Goal: Information Seeking & Learning: Learn about a topic

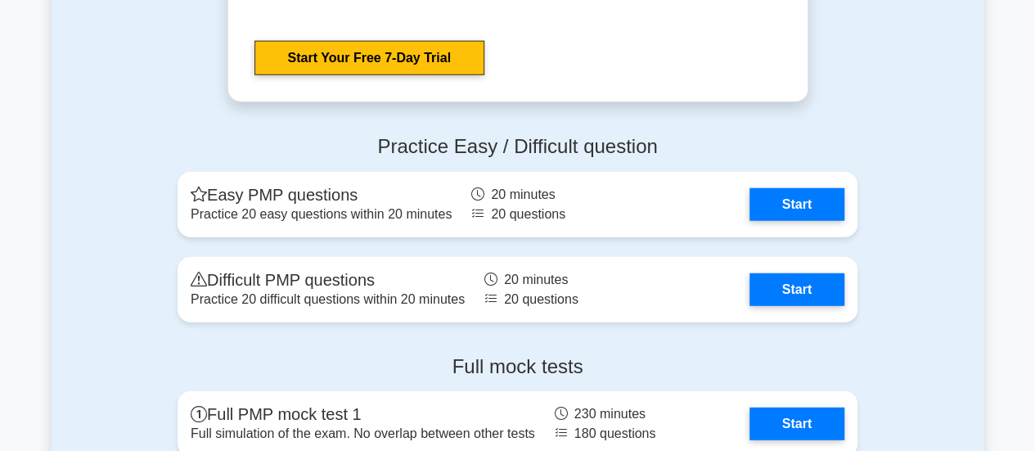
scroll to position [5208, 0]
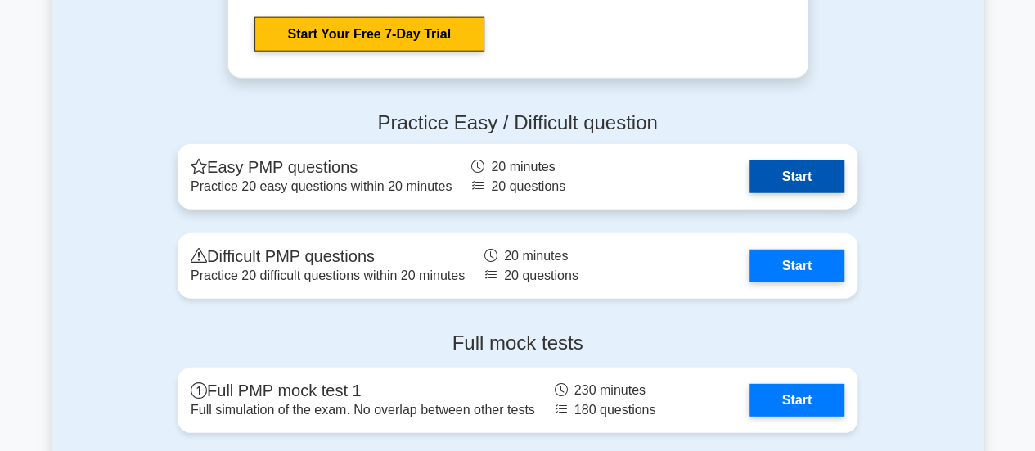
click at [800, 173] on link "Start" at bounding box center [796, 176] width 95 height 33
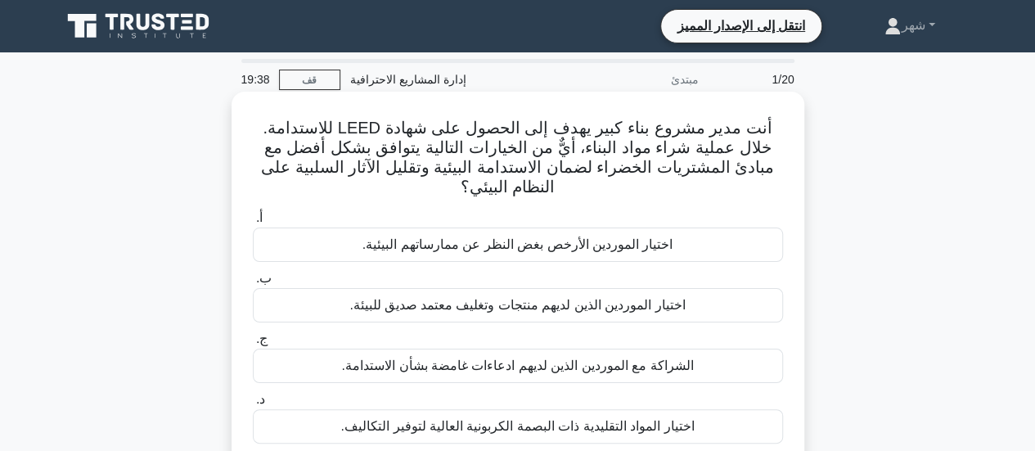
scroll to position [38, 0]
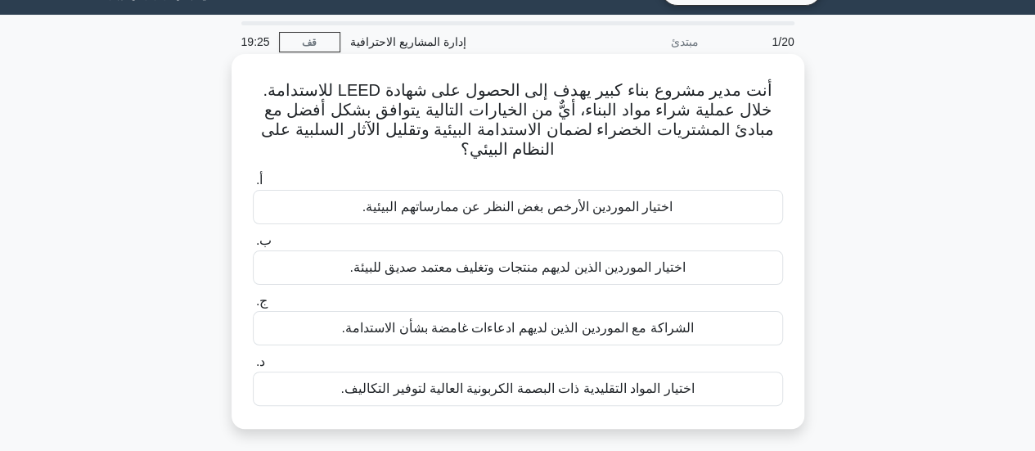
click at [508, 271] on font "اختيار الموردين الذين لديهم منتجات وتغليف معتمد صديق للبيئة." at bounding box center [516, 267] width 335 height 14
click at [253, 246] on input "ب. اختيار الموردين الذين لديهم منتجات وتغليف معتمد صديق للبيئة." at bounding box center [253, 241] width 0 height 11
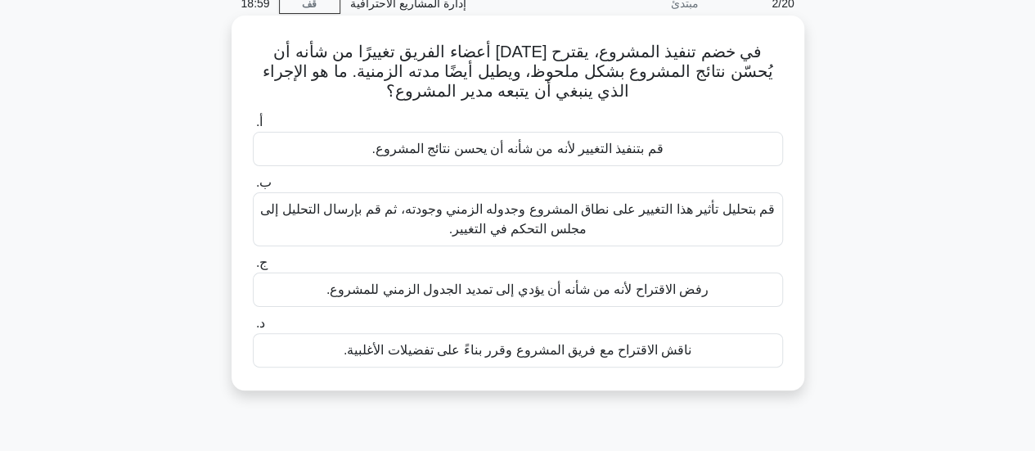
scroll to position [79, 0]
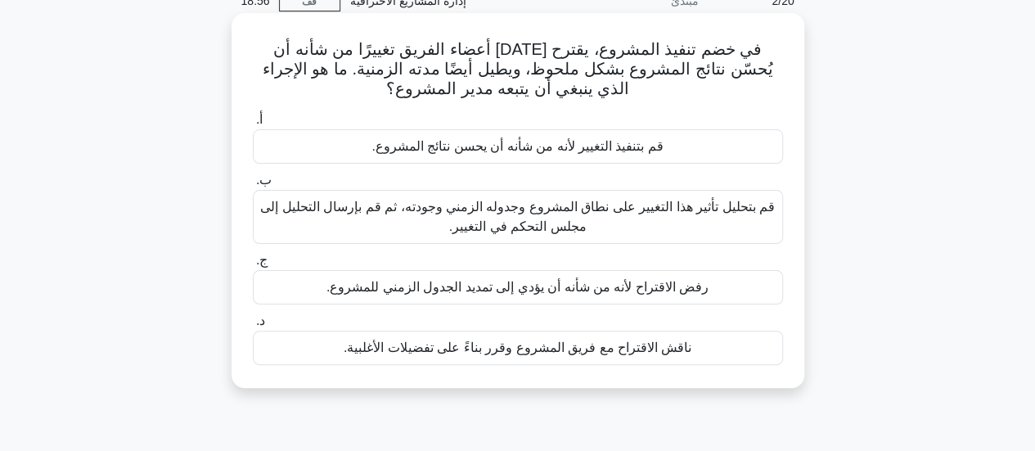
click at [565, 218] on font "قم بتحليل تأثير هذا التغيير على نطاق المشروع وجدوله الزمني وجودته، ثم قم بإرسال…" at bounding box center [517, 217] width 515 height 34
click at [253, 186] on input "ب. قم بتحليل تأثير هذا التغيير على نطاق المشروع وجدوله الزمني وجودته، ثم قم بإر…" at bounding box center [253, 180] width 0 height 11
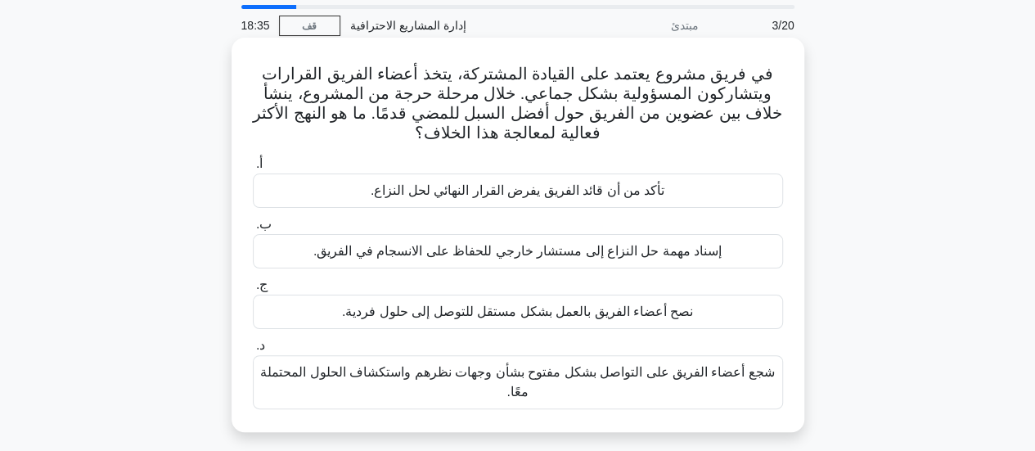
scroll to position [56, 0]
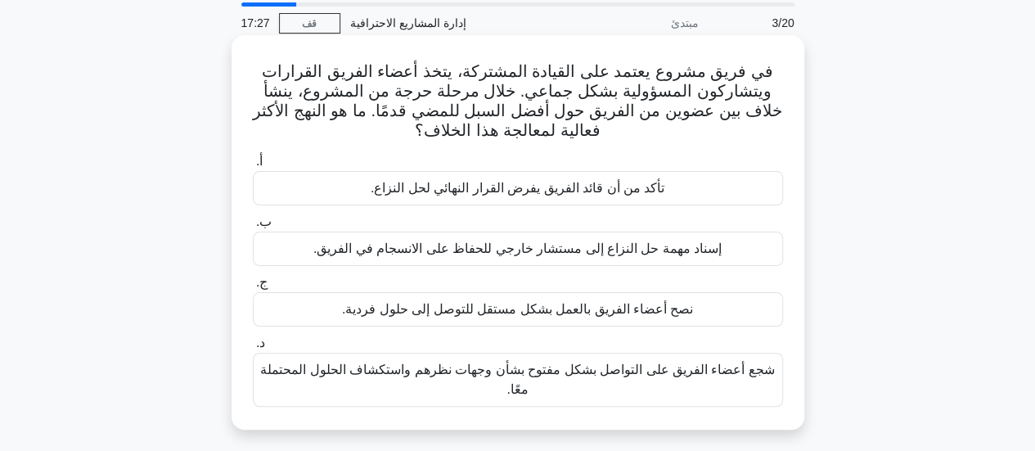
click at [507, 379] on font "شجع أعضاء الفريق على التواصل بشكل مفتوح بشأن وجهات نظرهم واستكشاف الحلول المحتم…" at bounding box center [517, 379] width 515 height 39
click at [253, 348] on input "د. شجع أعضاء الفريق على التواصل بشكل مفتوح بشأن وجهات نظرهم واستكشاف الحلول الم…" at bounding box center [253, 343] width 0 height 11
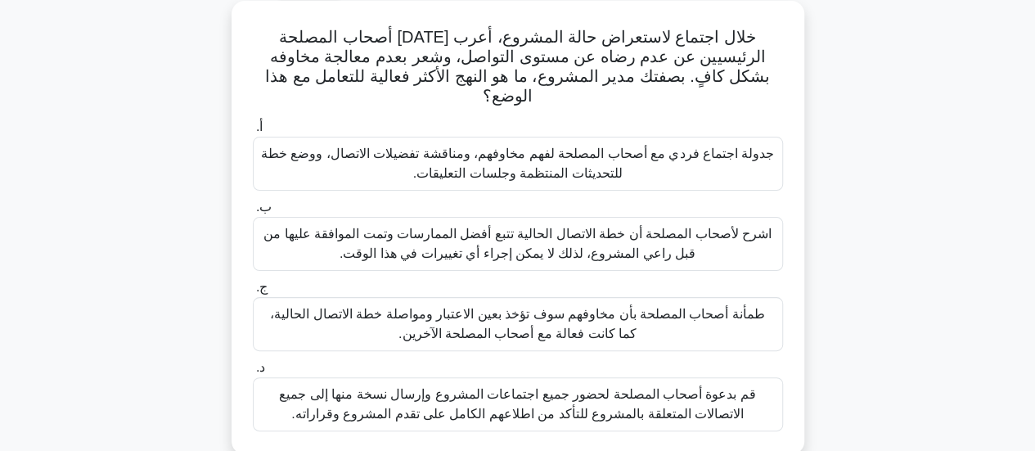
scroll to position [98, 0]
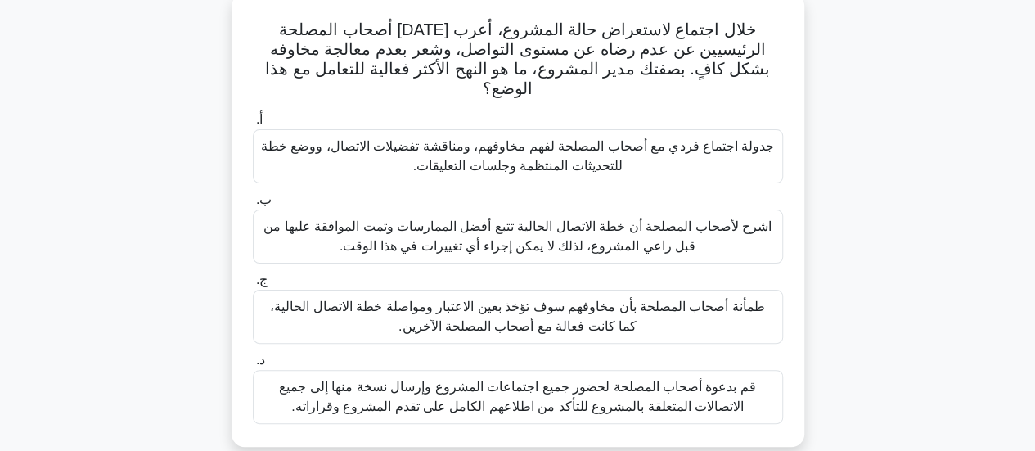
click at [579, 380] on font "قم بدعوة أصحاب المصلحة لحضور جميع اجتماعات المشروع وإرسال نسخة منها إلى جميع ال…" at bounding box center [517, 397] width 476 height 34
click at [253, 366] on input "د. قم بدعوة أصحاب المصلحة لحضور جميع اجتماعات المشروع وإرسال نسخة منها إلى جميع…" at bounding box center [253, 360] width 0 height 11
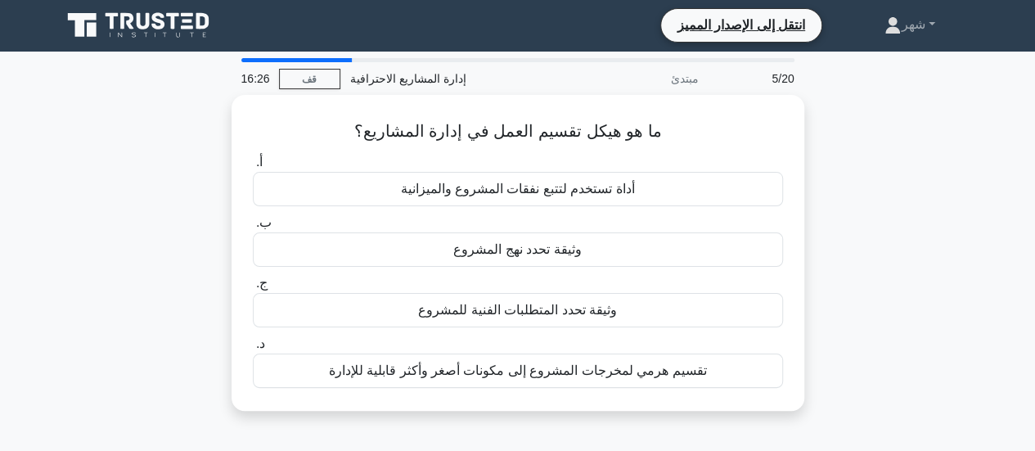
scroll to position [0, 0]
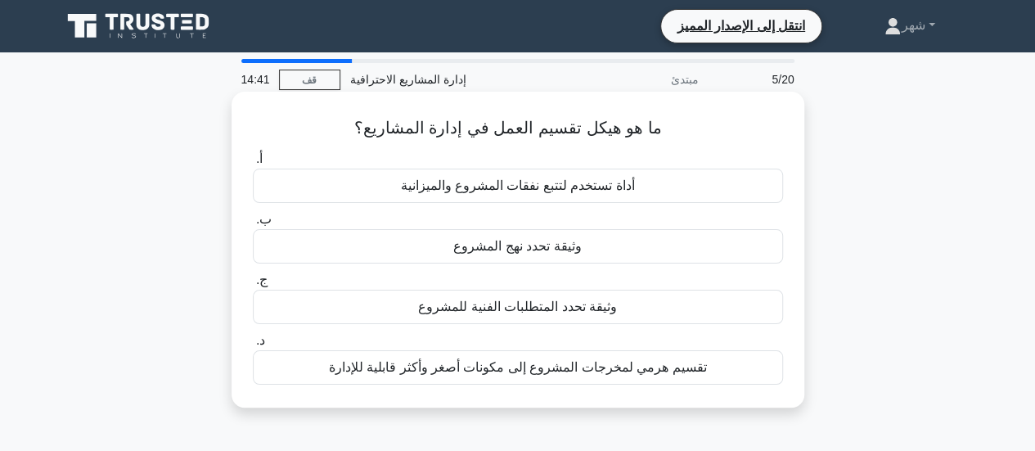
click at [580, 372] on font "تقسيم هرمي لمخرجات المشروع إلى مكونات أصغر وأكثر قابلية للإدارة" at bounding box center [517, 367] width 378 height 14
click at [253, 346] on input "د. تقسيم هرمي لمخرجات المشروع إلى مكونات أصغر وأكثر قابلية للإدارة" at bounding box center [253, 340] width 0 height 11
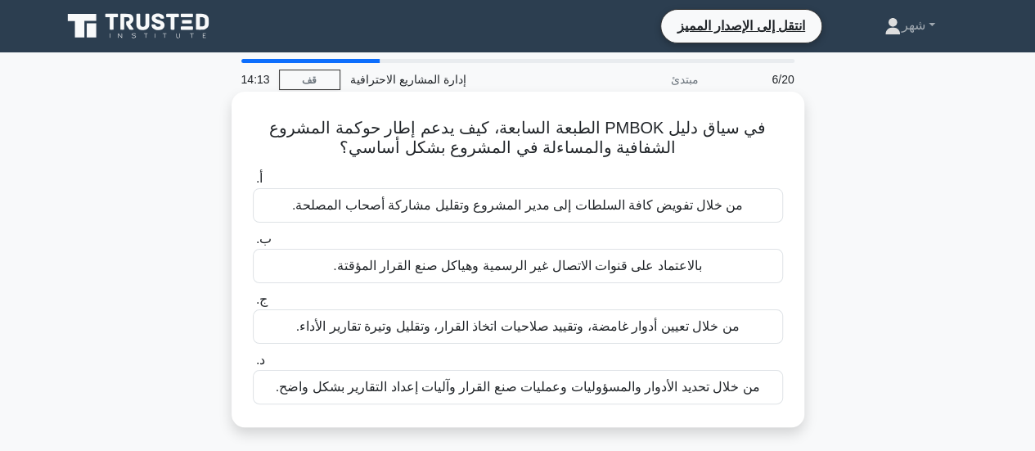
click at [409, 386] on font "من خلال تحديد الأدوار والمسؤوليات وعمليات صنع القرار وآليات إعداد التقارير بشكل…" at bounding box center [518, 387] width 484 height 14
click at [253, 366] on input "د. من خلال تحديد الأدوار والمسؤوليات وعمليات صنع القرار وآليات إعداد التقارير ب…" at bounding box center [253, 360] width 0 height 11
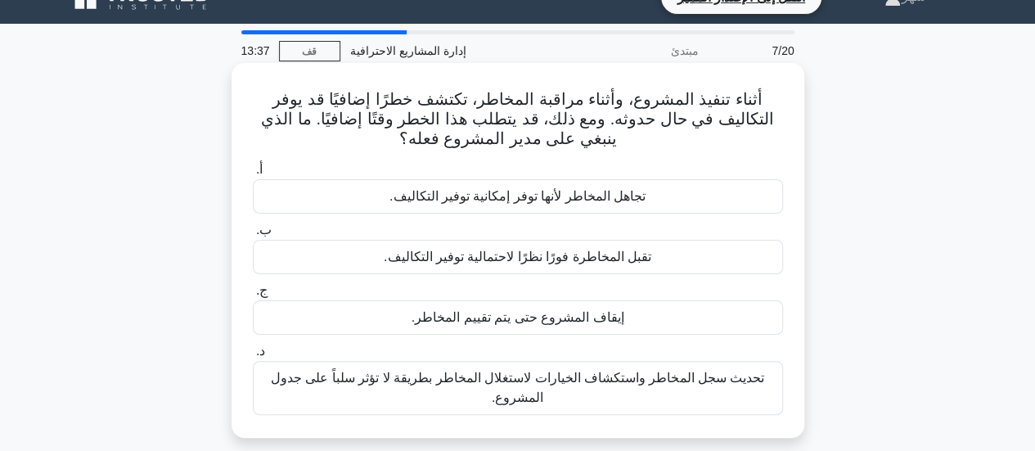
scroll to position [50, 0]
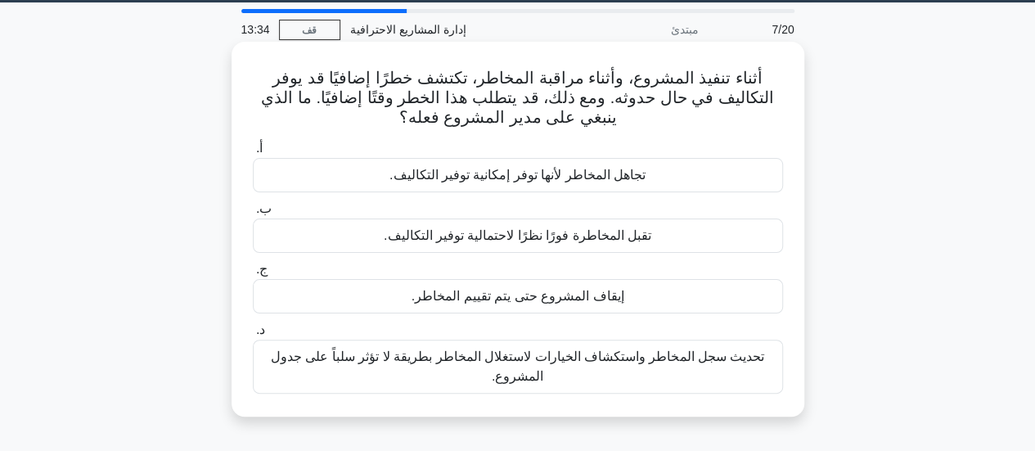
click at [571, 362] on font "تحديث سجل المخاطر واستكشاف الخيارات لاستغلال المخاطر بطريقة لا تؤثر سلباً على ج…" at bounding box center [517, 366] width 493 height 34
click at [253, 335] on input "د. تحديث سجل المخاطر واستكشاف الخيارات لاستغلال المخاطر بطريقة لا تؤثر سلباً عل…" at bounding box center [253, 330] width 0 height 11
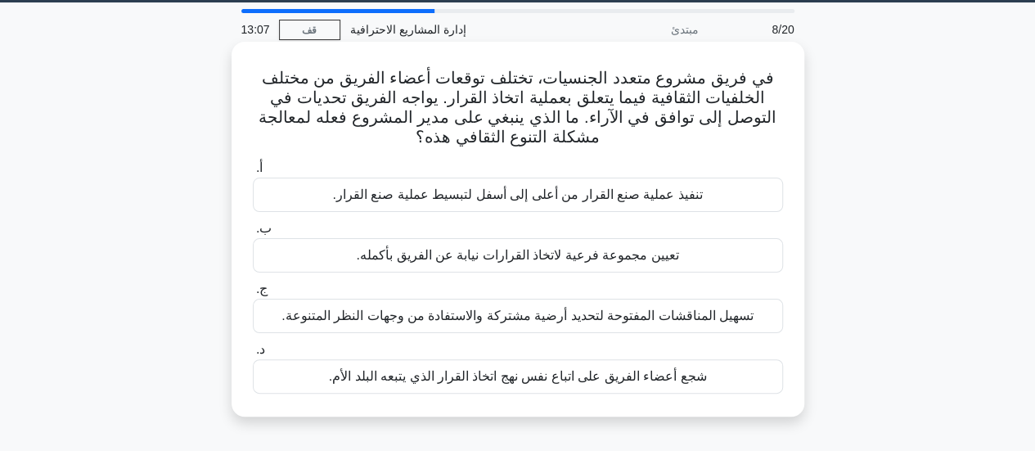
click at [485, 380] on font "شجع أعضاء الفريق على اتباع نفس نهج اتخاذ القرار الذي يتبعه البلد الأم." at bounding box center [518, 376] width 378 height 14
click at [253, 355] on input "د. شجع أعضاء الفريق على اتباع نفس نهج اتخاذ القرار الذي يتبعه البلد الأم." at bounding box center [253, 349] width 0 height 11
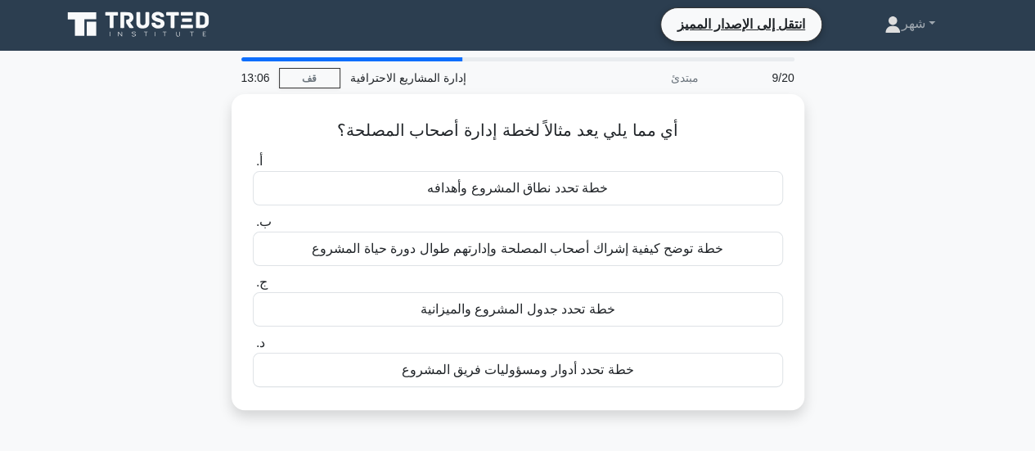
scroll to position [0, 0]
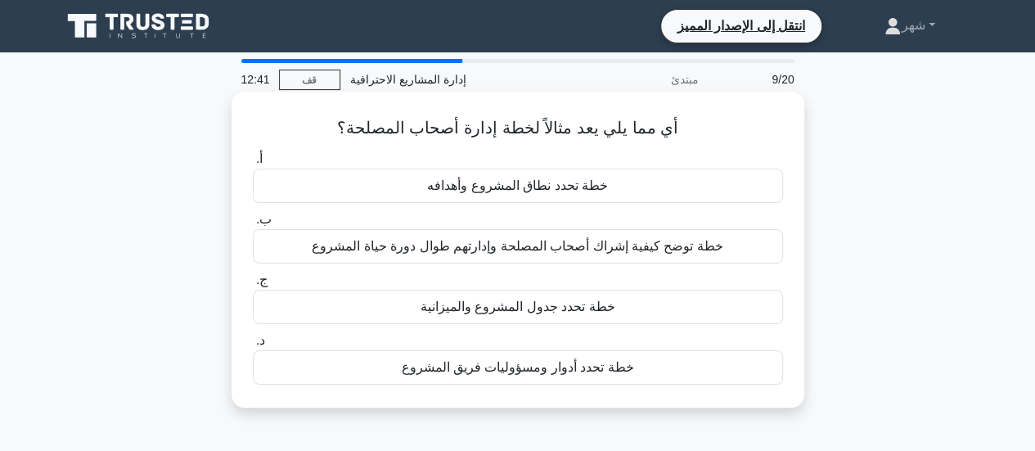
click at [623, 245] on font "خطة توضح كيفية إشراك أصحاب المصلحة وإدارتهم طوال دورة حياة المشروع" at bounding box center [517, 246] width 411 height 14
click at [253, 225] on input "ب. خطة توضح كيفية إشراك أصحاب المصلحة وإدارتهم طوال دورة حياة المشروع" at bounding box center [253, 219] width 0 height 11
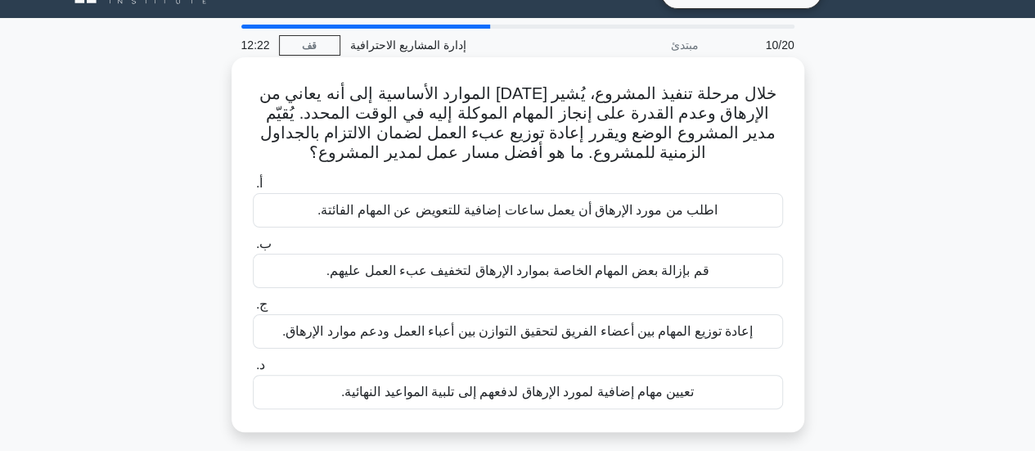
scroll to position [34, 0]
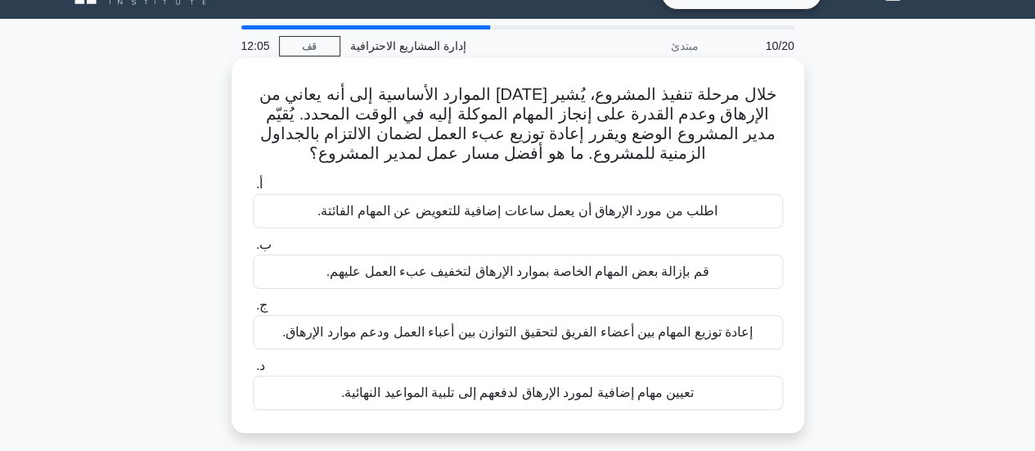
click at [440, 331] on font "إعادة توزيع المهام بين أعضاء الفريق لتحقيق التوازن بين أعباء العمل ودعم موارد ا…" at bounding box center [517, 332] width 470 height 14
click at [253, 311] on input "ج. إعادة توزيع المهام بين أعضاء الفريق لتحقيق التوازن بين أعباء العمل ودعم موار…" at bounding box center [253, 305] width 0 height 11
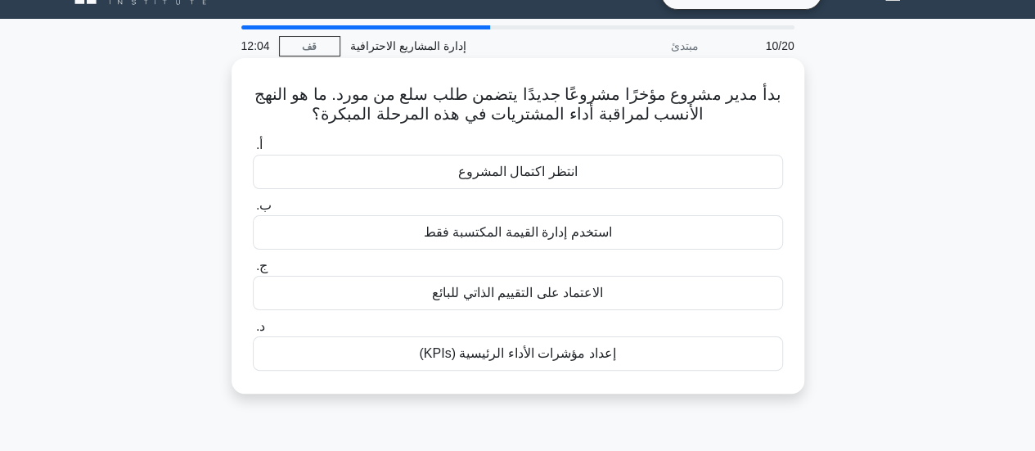
scroll to position [0, 0]
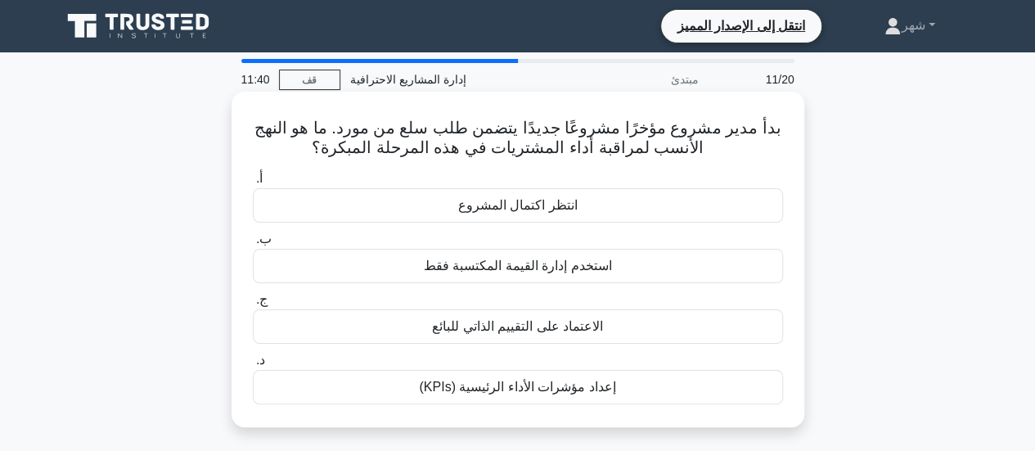
click at [474, 393] on font "إعداد مؤشرات الأداء الرئيسية (KPIs)" at bounding box center [517, 387] width 196 height 14
click at [253, 366] on input "د. إعداد مؤشرات الأداء الرئيسية (KPIs)" at bounding box center [253, 360] width 0 height 11
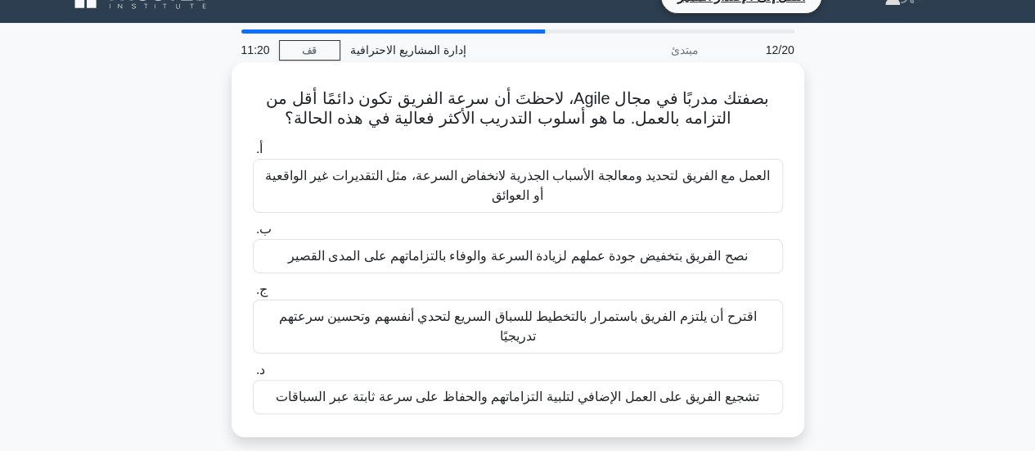
scroll to position [29, 0]
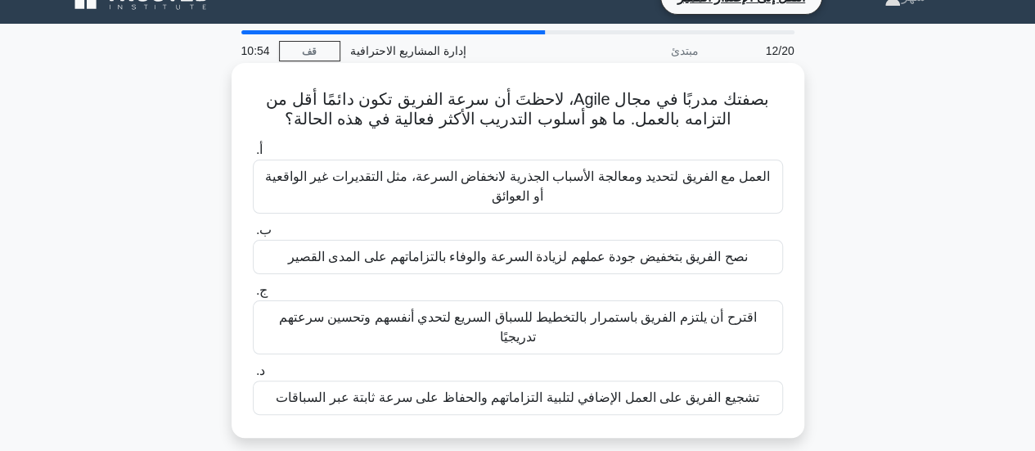
click at [677, 176] on font "العمل مع الفريق لتحديد ومعالجة الأسباب الجذرية لانخفاض السرعة، مثل التقديرات غي…" at bounding box center [517, 186] width 505 height 34
click at [253, 155] on input "أ. العمل مع الفريق لتحديد ومعالجة الأسباب الجذرية لانخفاض السرعة، مثل التقديرات…" at bounding box center [253, 150] width 0 height 11
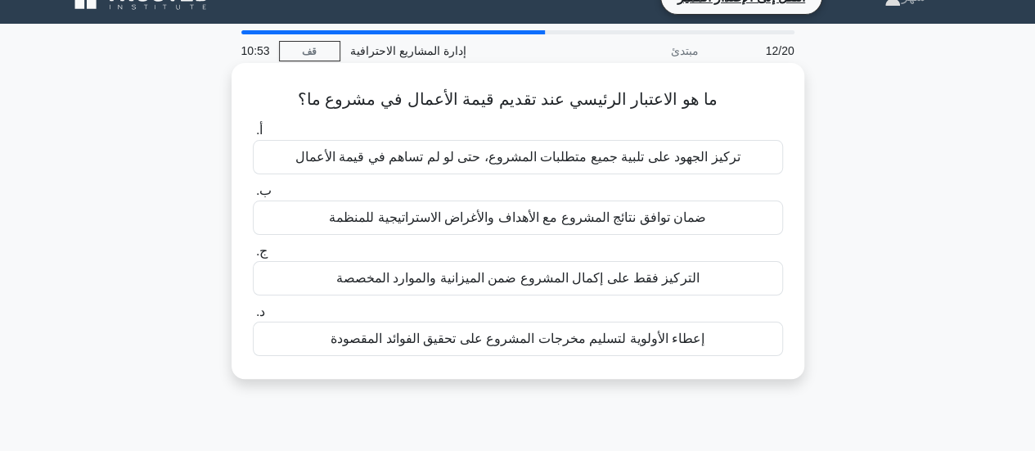
scroll to position [0, 0]
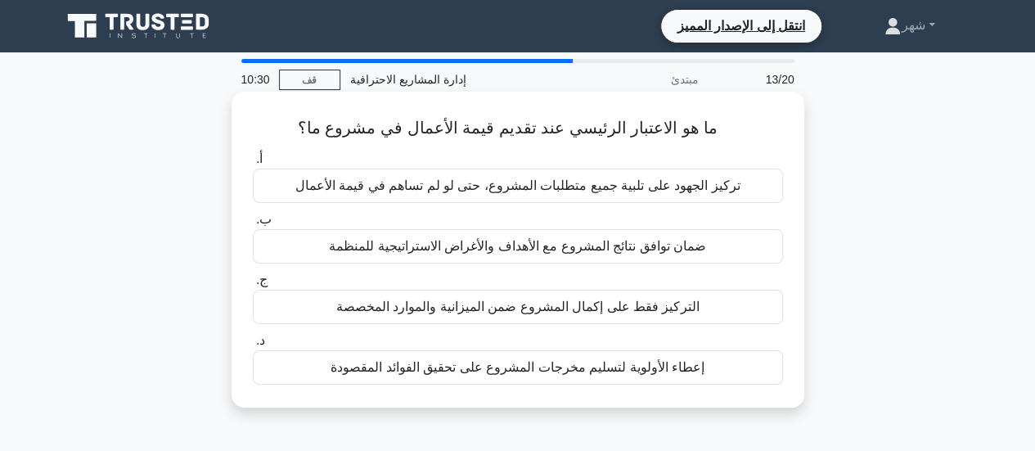
click at [564, 247] on font "ضمان توافق نتائج المشروع مع الأهداف والأغراض الاستراتيجية للمنظمة" at bounding box center [517, 246] width 377 height 14
click at [253, 225] on input "ب. ضمان توافق نتائج المشروع مع الأهداف والأغراض الاستراتيجية للمنظمة" at bounding box center [253, 219] width 0 height 11
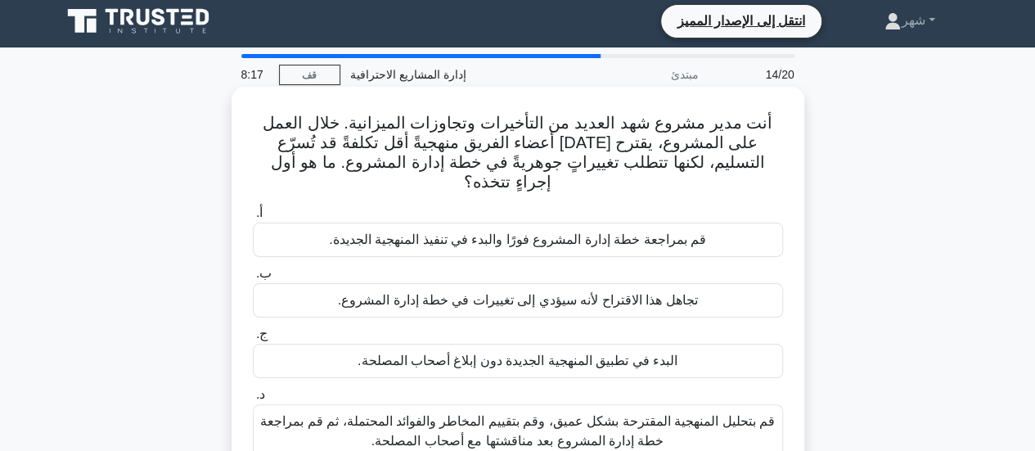
scroll to position [39, 0]
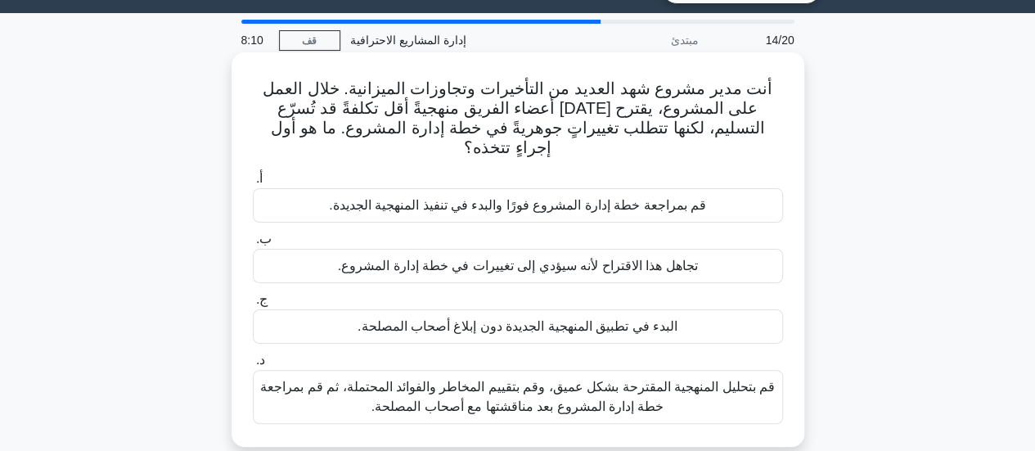
click at [546, 382] on font "قم بتحليل المنهجية المقترحة بشكل عميق، وقم بتقييم المخاطر والفوائد المحتملة، ثم…" at bounding box center [517, 397] width 515 height 34
click at [253, 366] on input "د. قم بتحليل المنهجية المقترحة بشكل عميق، وقم بتقييم المخاطر والفوائد المحتملة،…" at bounding box center [253, 360] width 0 height 11
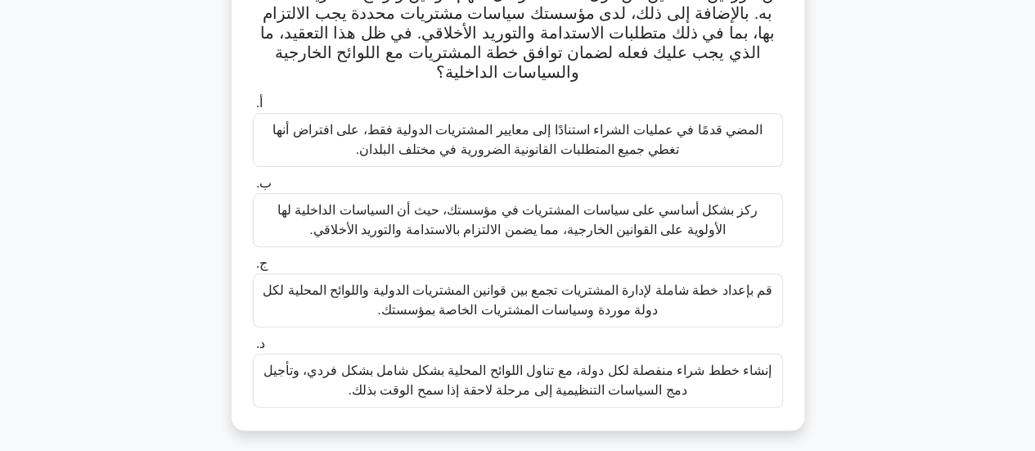
scroll to position [176, 0]
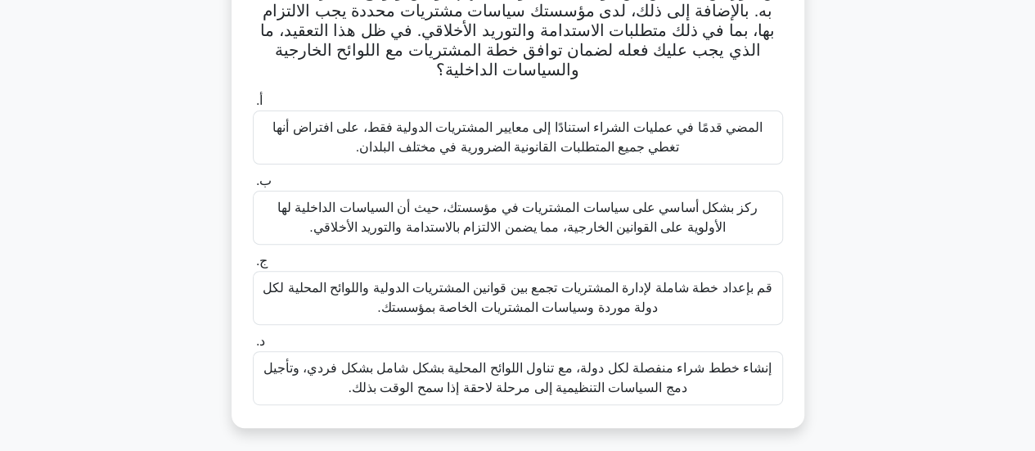
click at [490, 299] on font "قم بإعداد خطة شاملة لإدارة المشتريات تجمع بين قوانين المشتريات الدولية واللوائح…" at bounding box center [518, 298] width 510 height 34
click at [253, 267] on input "ج. قم بإعداد خطة شاملة لإدارة المشتريات تجمع بين قوانين المشتريات الدولية واللو…" at bounding box center [253, 261] width 0 height 11
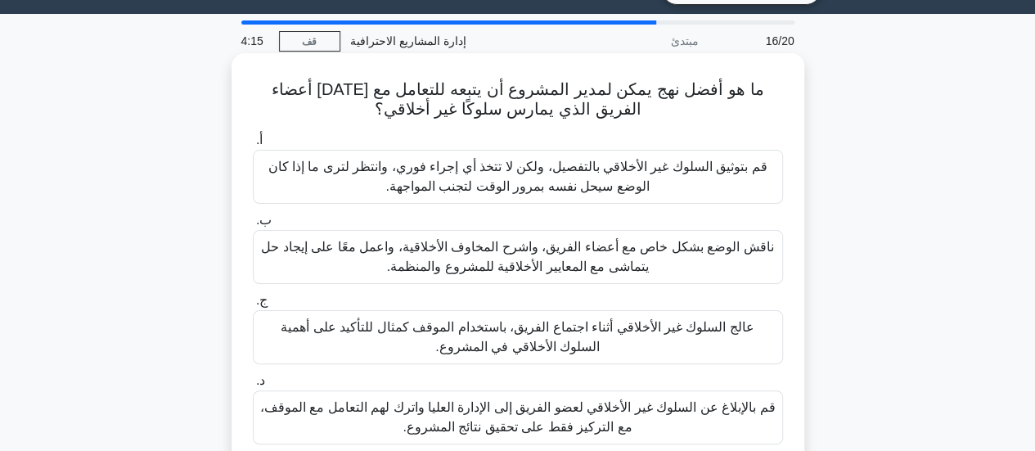
scroll to position [88, 0]
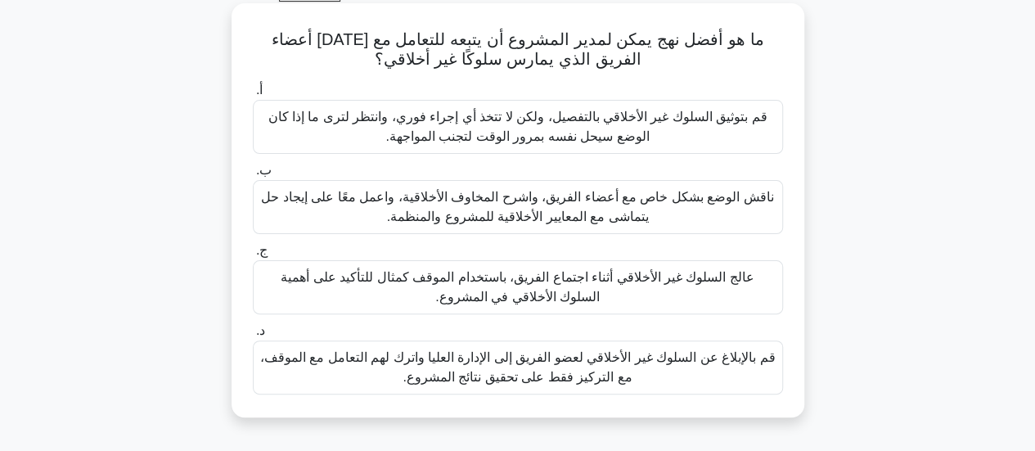
click at [610, 213] on font "ناقش الوضع بشكل خاص مع أعضاء الفريق، واشرح المخاوف الأخلاقية، واعمل معًا على إي…" at bounding box center [517, 207] width 512 height 34
click at [253, 176] on input "ب. ناقش الوضع بشكل خاص مع أعضاء الفريق، واشرح المخاوف الأخلاقية، واعمل معًا على…" at bounding box center [253, 170] width 0 height 11
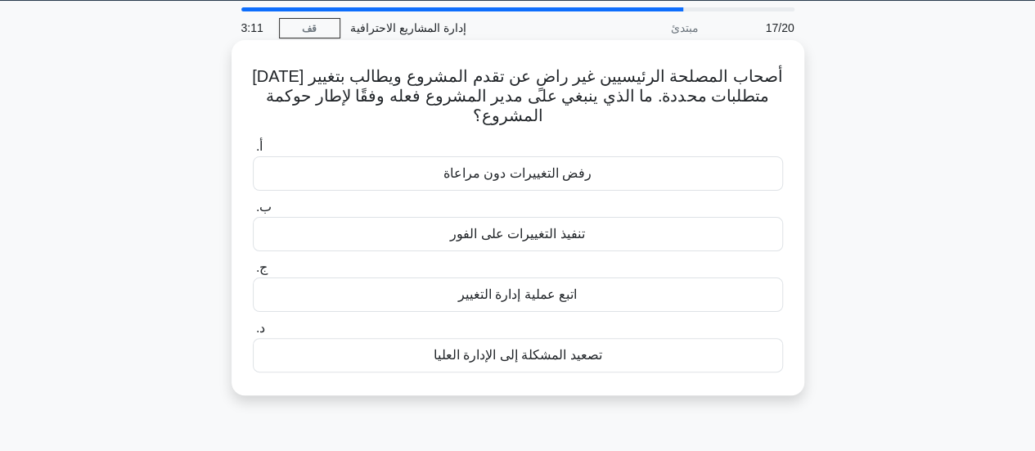
scroll to position [59, 0]
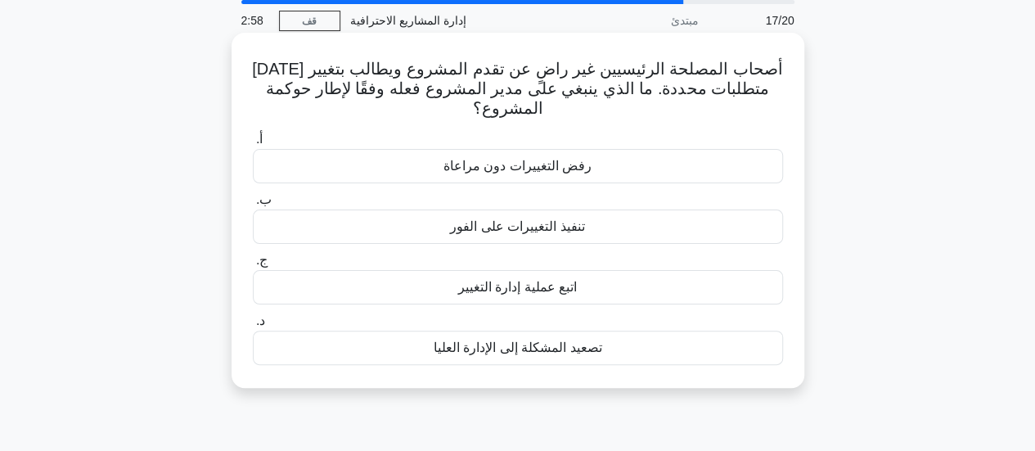
click at [519, 284] on font "اتبع عملية إدارة التغيير" at bounding box center [517, 287] width 119 height 14
click at [253, 266] on input "ج. اتبع عملية إدارة التغيير" at bounding box center [253, 260] width 0 height 11
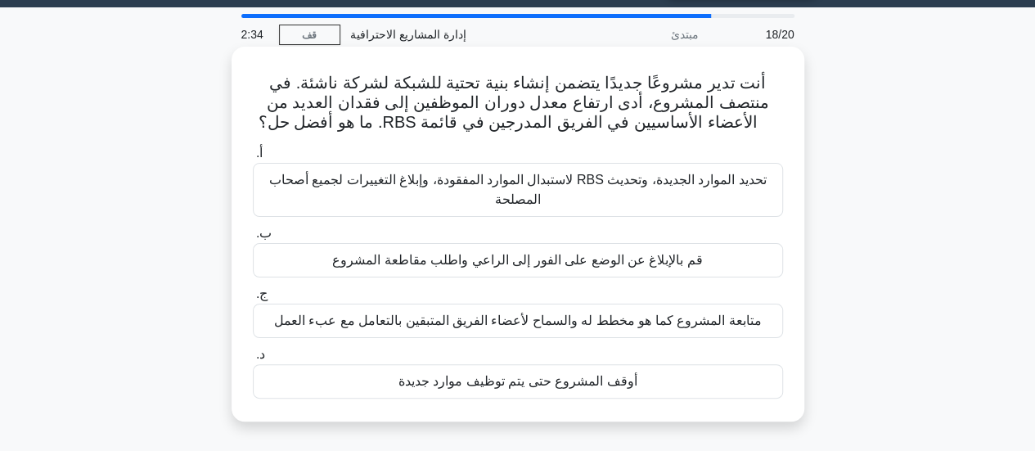
scroll to position [44, 0]
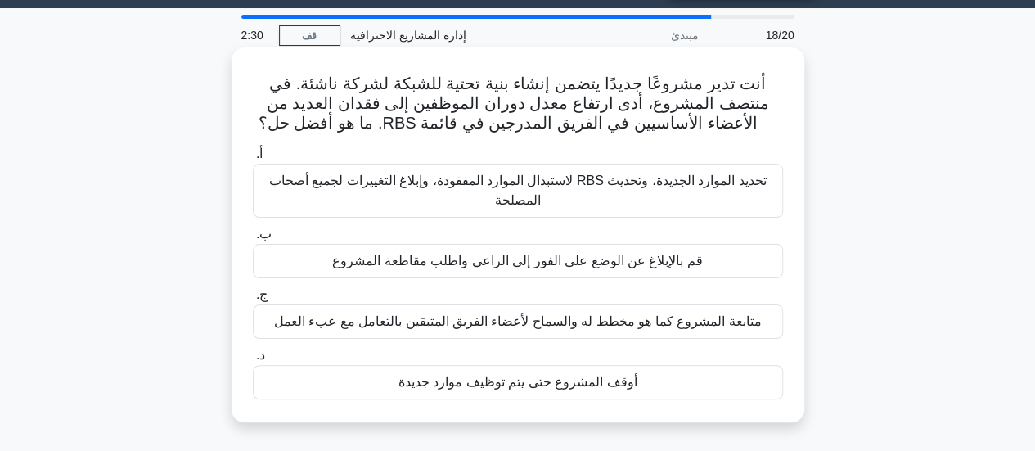
click at [585, 190] on font "تحديد الموارد الجديدة، وتحديث RBS لاستبدال الموارد المفقودة، وإبلاغ التغييرات ل…" at bounding box center [517, 190] width 497 height 34
click at [253, 160] on input "أ. تحديد الموارد الجديدة، وتحديث RBS لاستبدال الموارد المفقودة، وإبلاغ التغييرا…" at bounding box center [253, 154] width 0 height 11
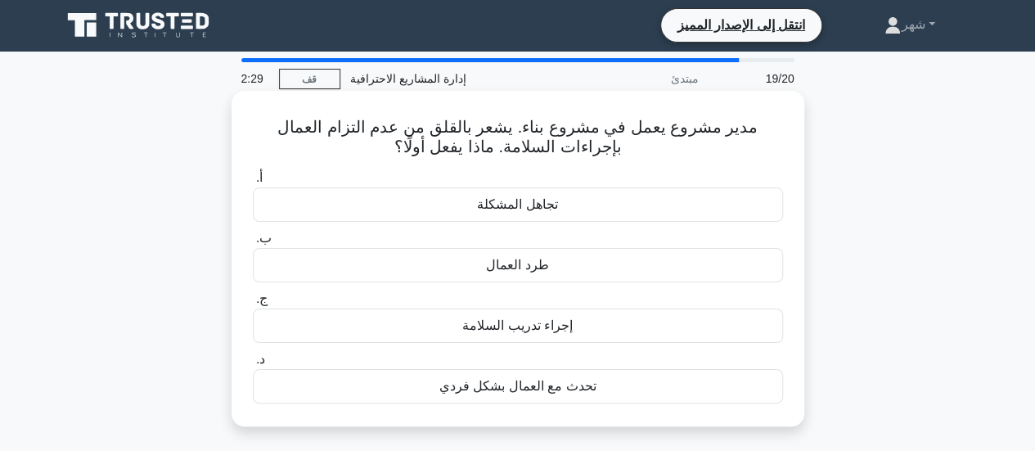
scroll to position [0, 0]
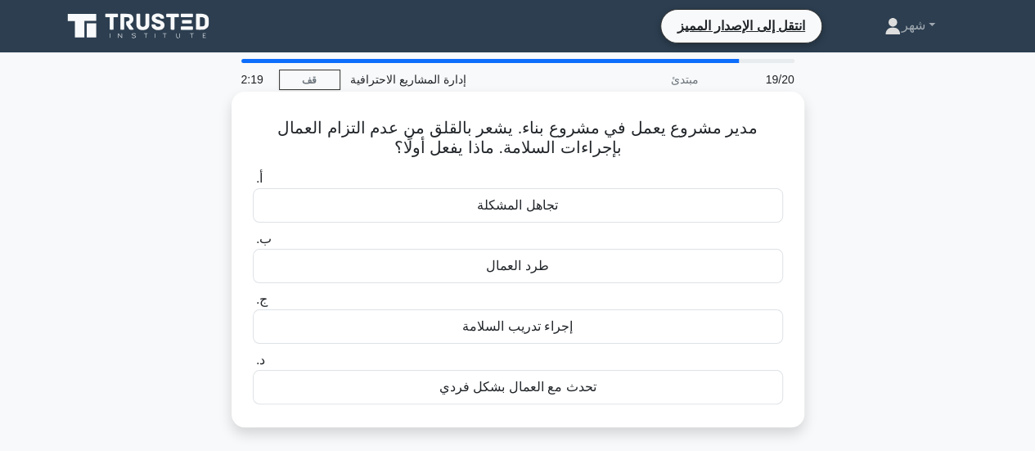
click at [552, 325] on font "إجراء تدريب السلامة" at bounding box center [517, 326] width 110 height 14
click at [253, 305] on input "ج. إجراء تدريب السلامة" at bounding box center [253, 299] width 0 height 11
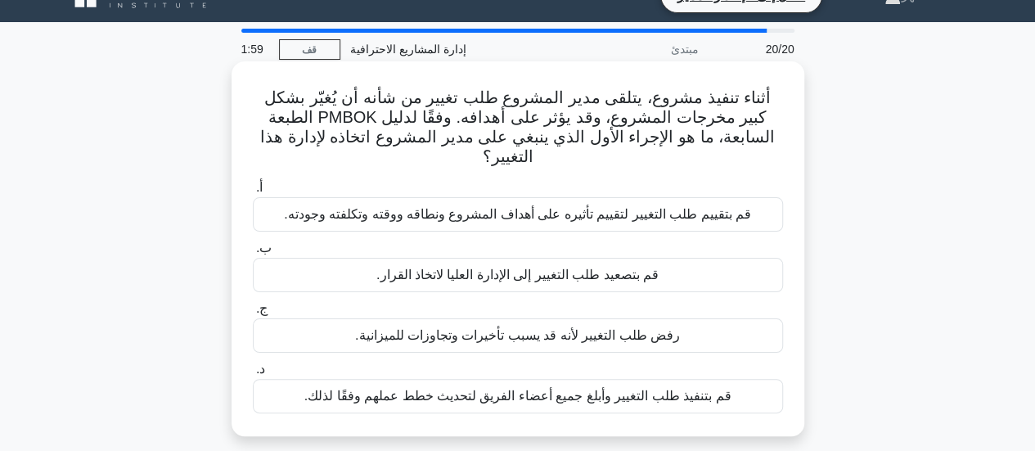
scroll to position [31, 0]
click at [684, 206] on font "قم بتقييم طلب التغيير لتقييم تأثيره على أهداف المشروع ونطاقه ووقته وتكلفته وجود…" at bounding box center [517, 213] width 467 height 14
click at [253, 192] on input "أ. قم بتقييم طلب التغيير لتقييم تأثيره على أهداف المشروع ونطاقه ووقته وتكلفته و…" at bounding box center [253, 187] width 0 height 11
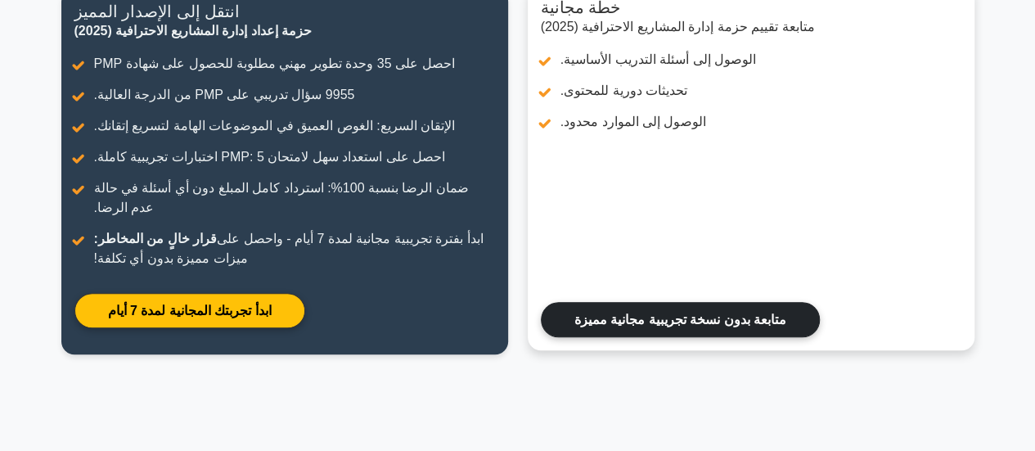
scroll to position [246, 0]
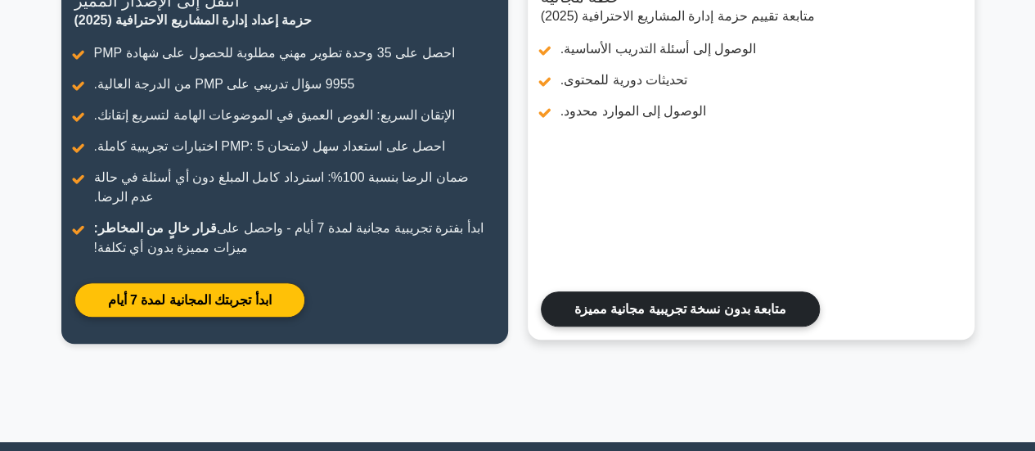
click at [695, 309] on link "متابعة بدون نسخة تجريبية مجانية مميزة" at bounding box center [680, 308] width 279 height 35
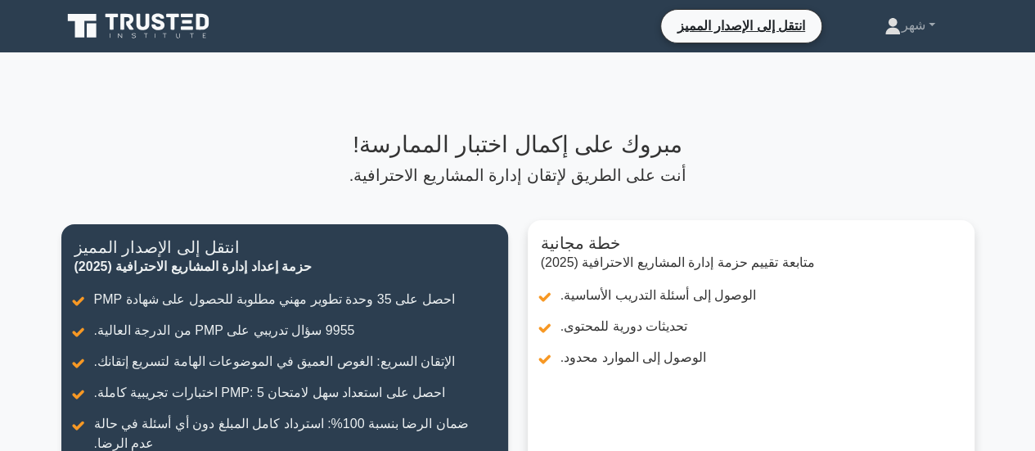
scroll to position [417, 0]
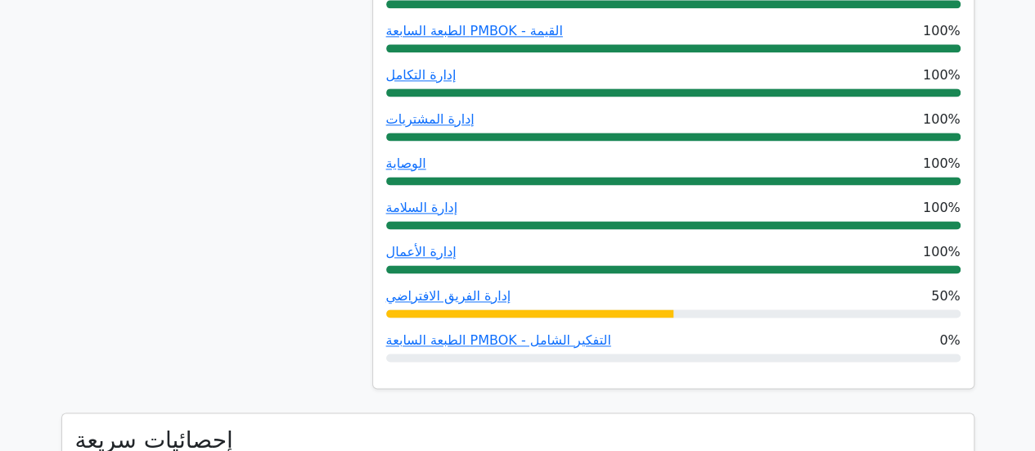
scroll to position [1124, 0]
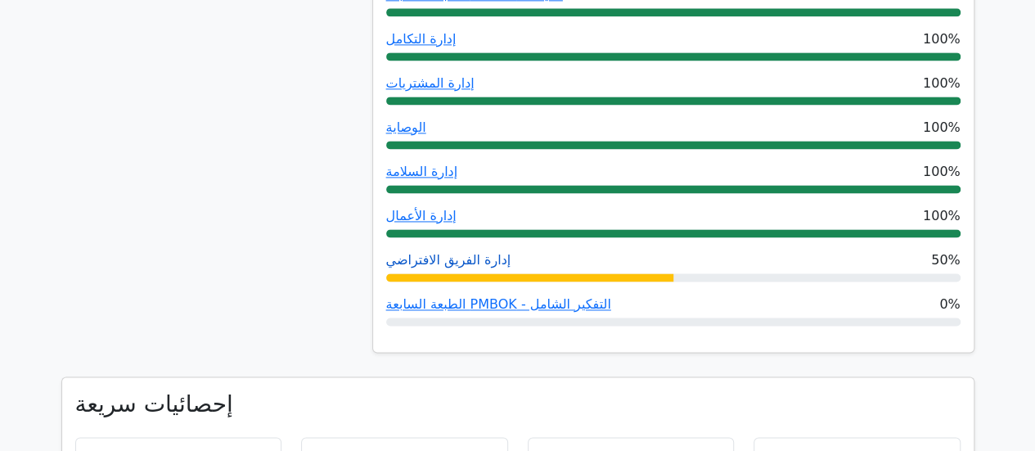
click at [471, 252] on font "إدارة الفريق الافتراضي" at bounding box center [448, 260] width 125 height 16
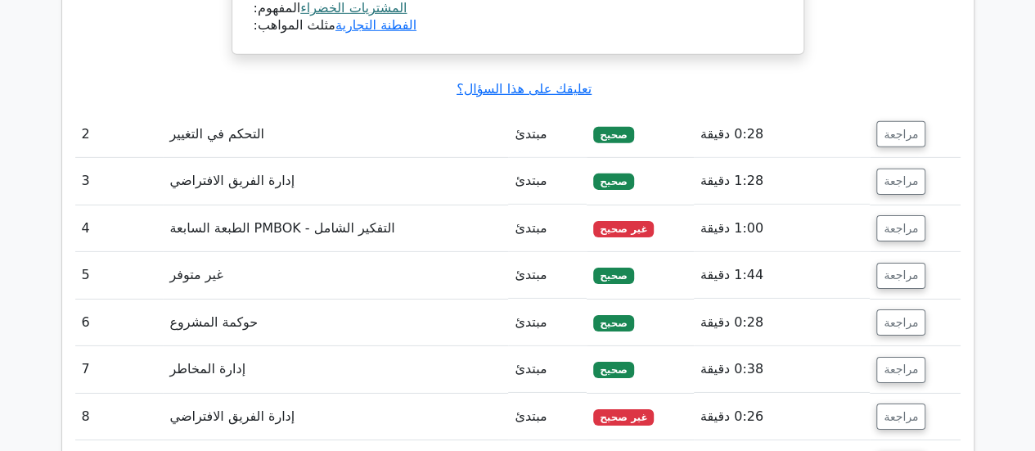
scroll to position [2529, 0]
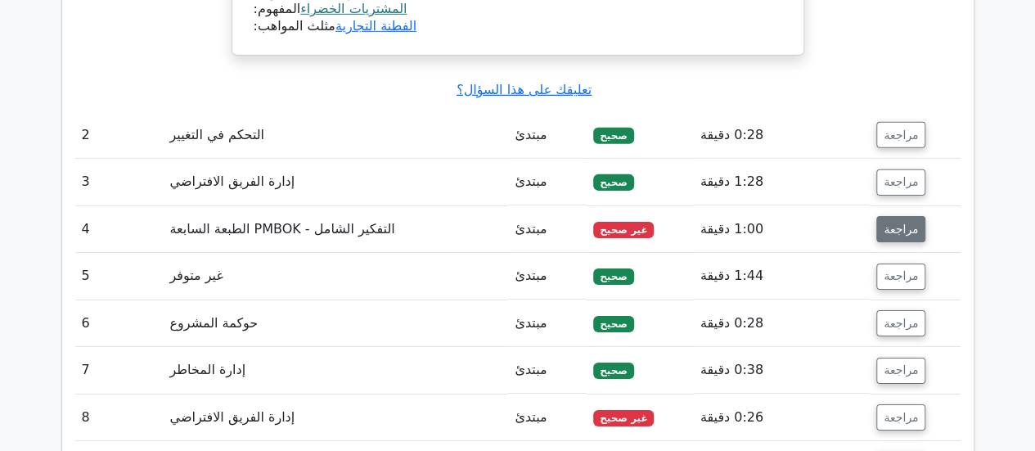
click at [890, 222] on font "مراجعة" at bounding box center [900, 228] width 34 height 13
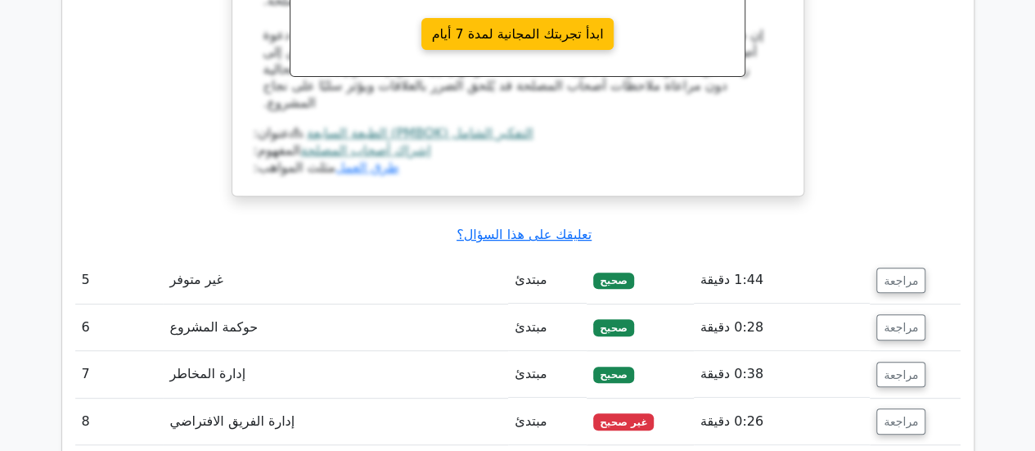
scroll to position [3397, 0]
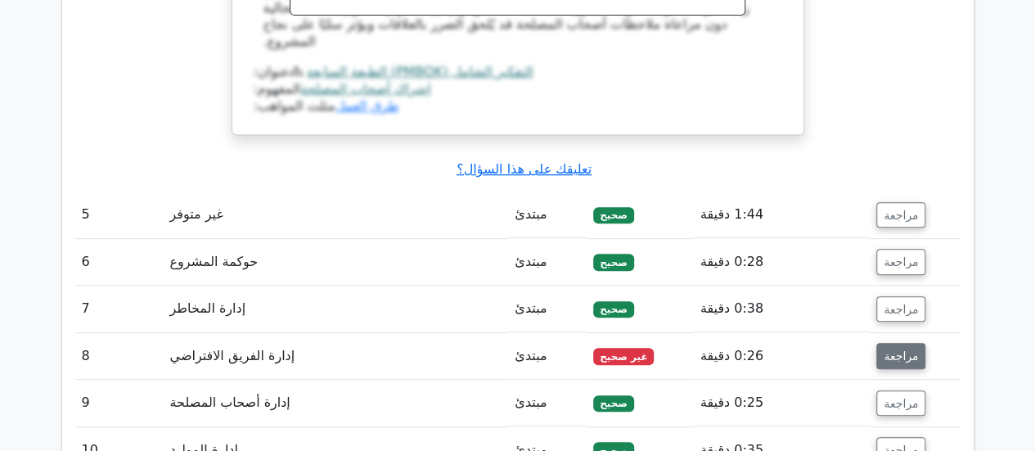
click at [892, 349] on font "مراجعة" at bounding box center [900, 355] width 34 height 13
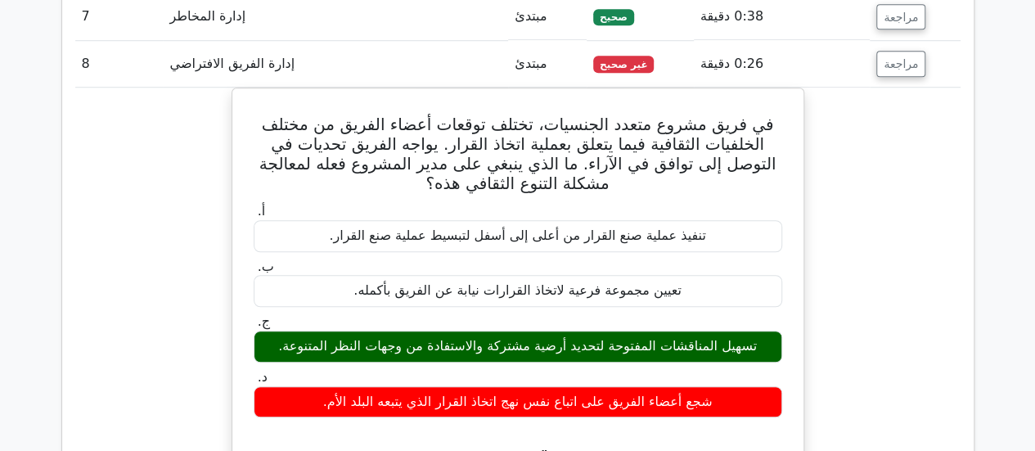
scroll to position [3594, 0]
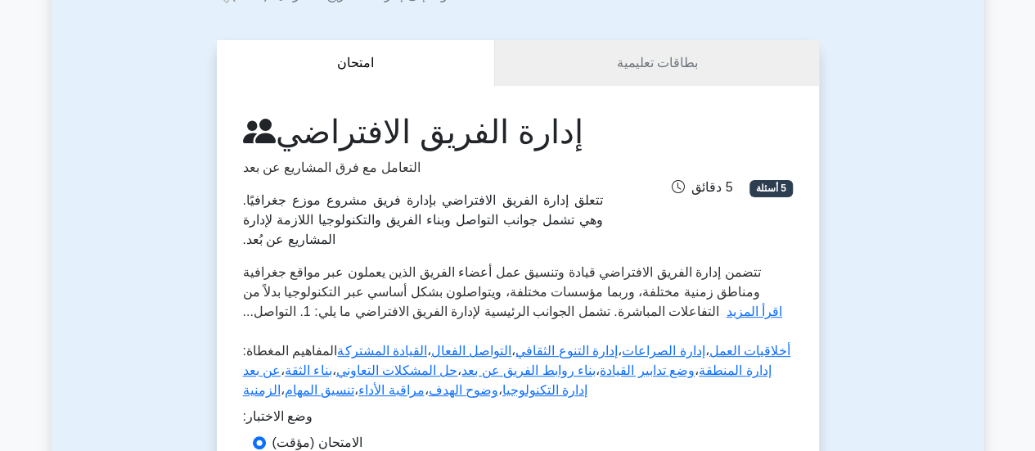
scroll to position [125, 0]
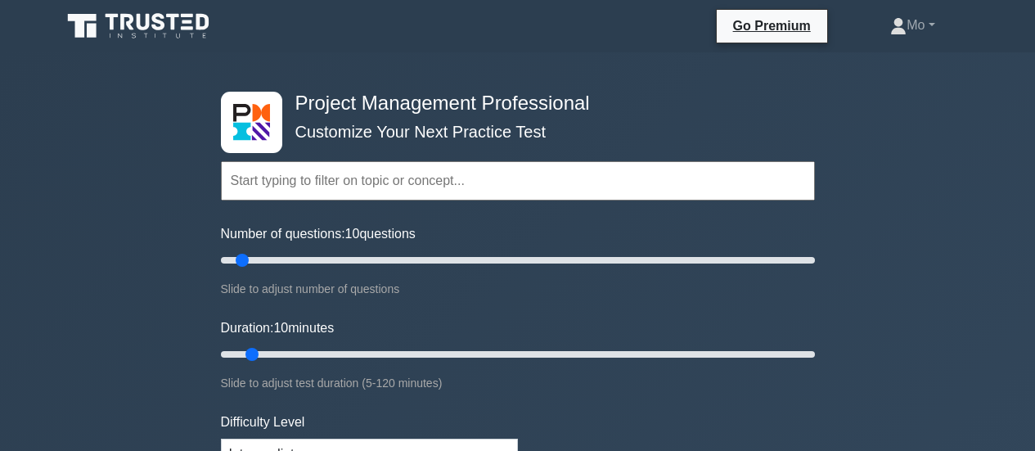
select select "intermediate"
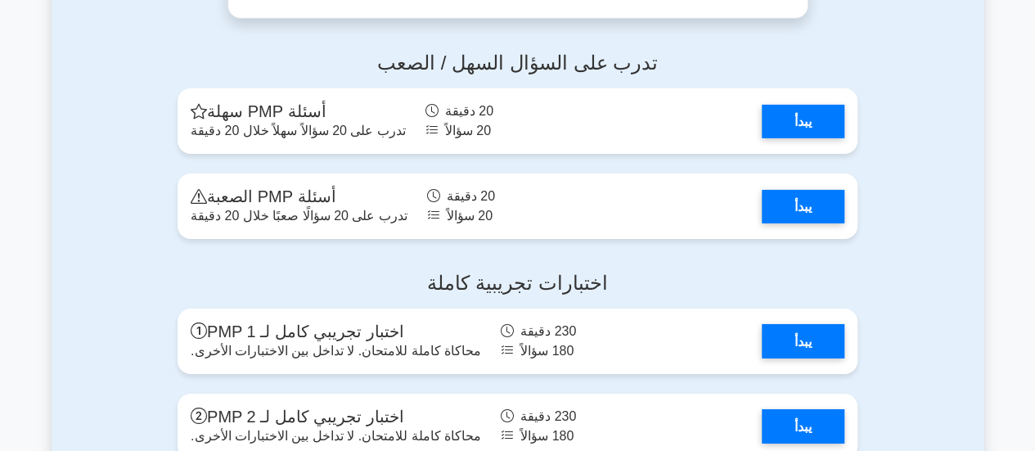
scroll to position [5708, 0]
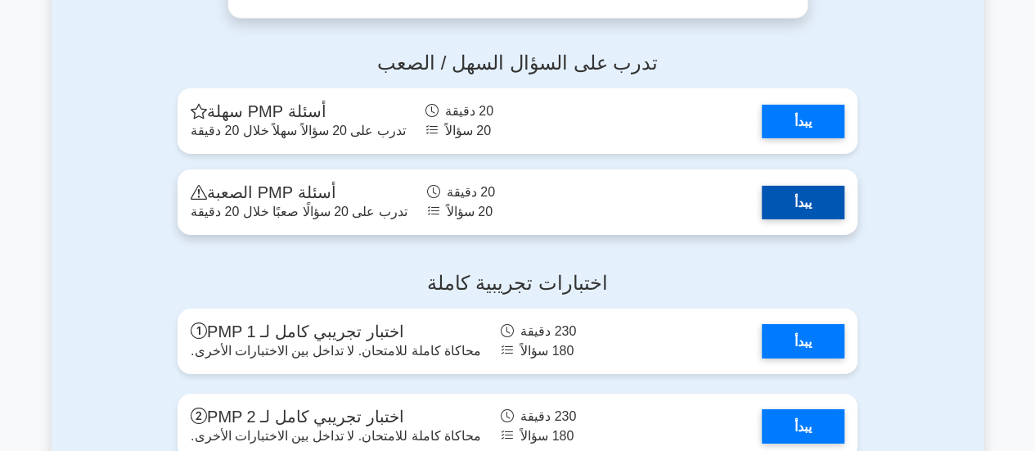
click at [812, 215] on link "يبدأ" at bounding box center [803, 203] width 83 height 34
